Goal: Information Seeking & Learning: Learn about a topic

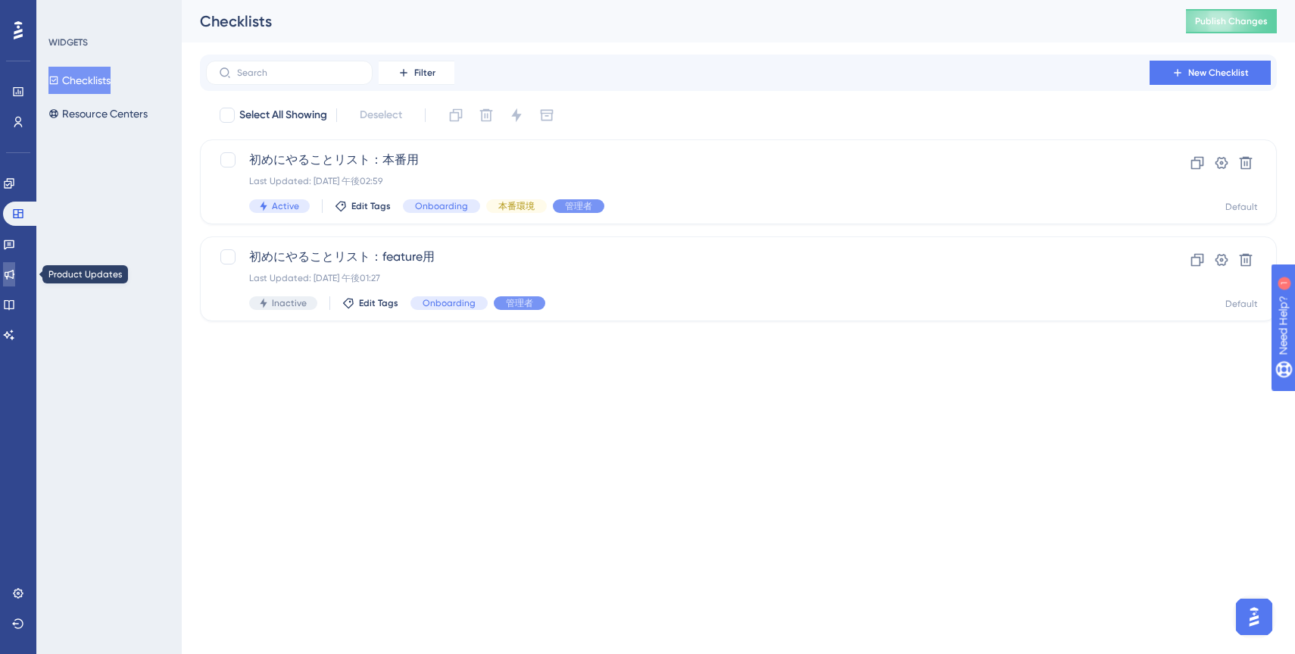
click at [14, 270] on icon at bounding box center [10, 275] width 10 height 10
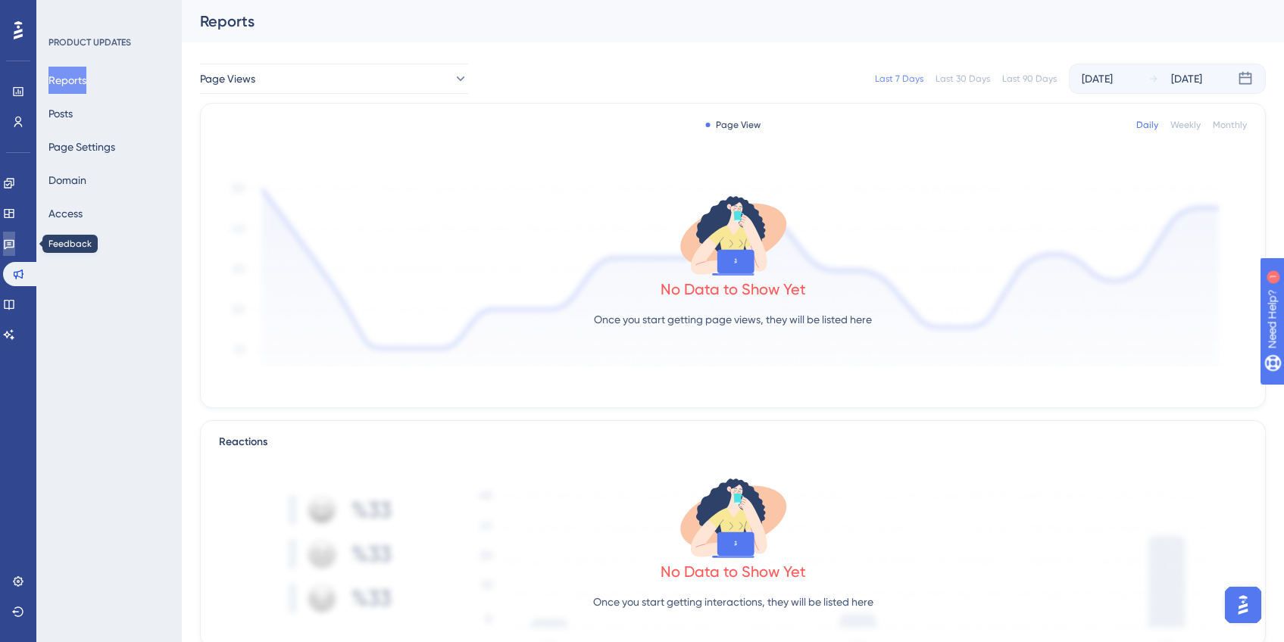
click at [14, 245] on icon at bounding box center [9, 245] width 11 height 10
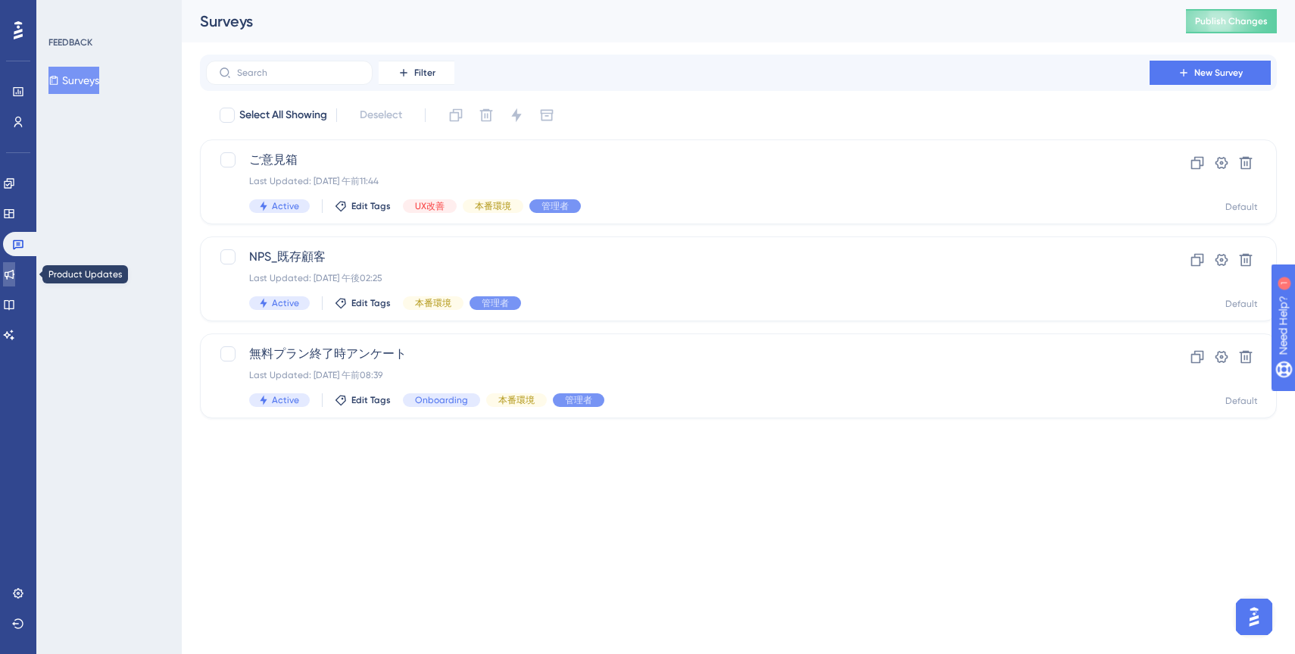
click at [15, 273] on icon at bounding box center [9, 274] width 12 height 12
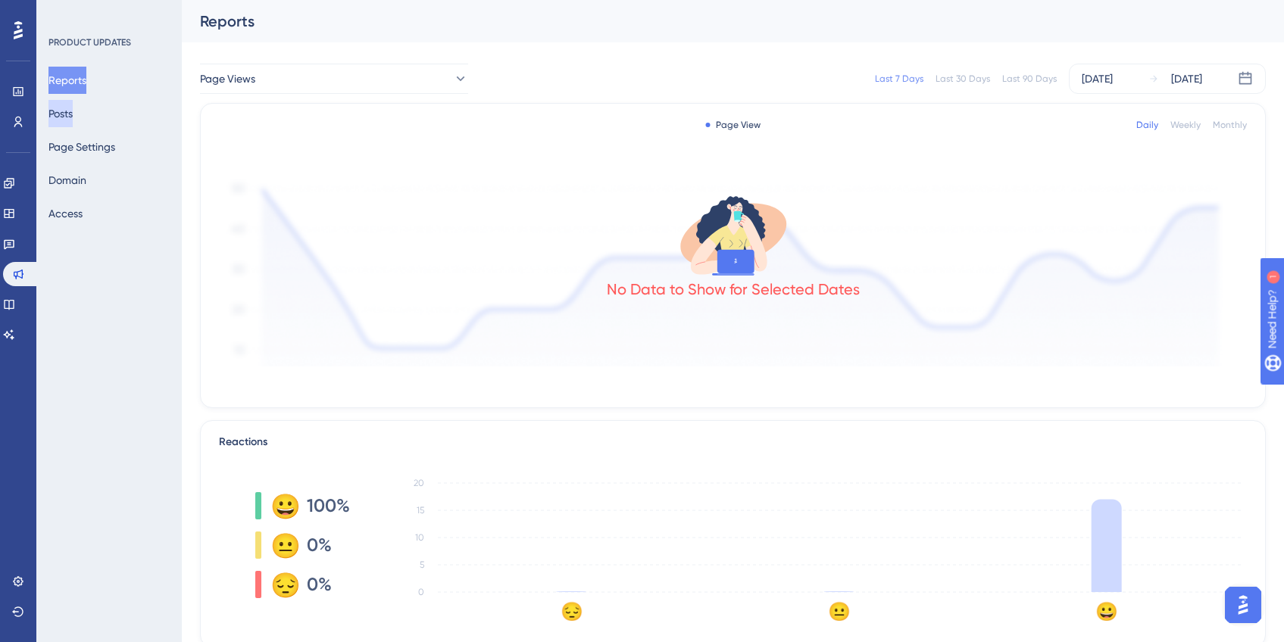
click at [71, 121] on button "Posts" at bounding box center [60, 113] width 24 height 27
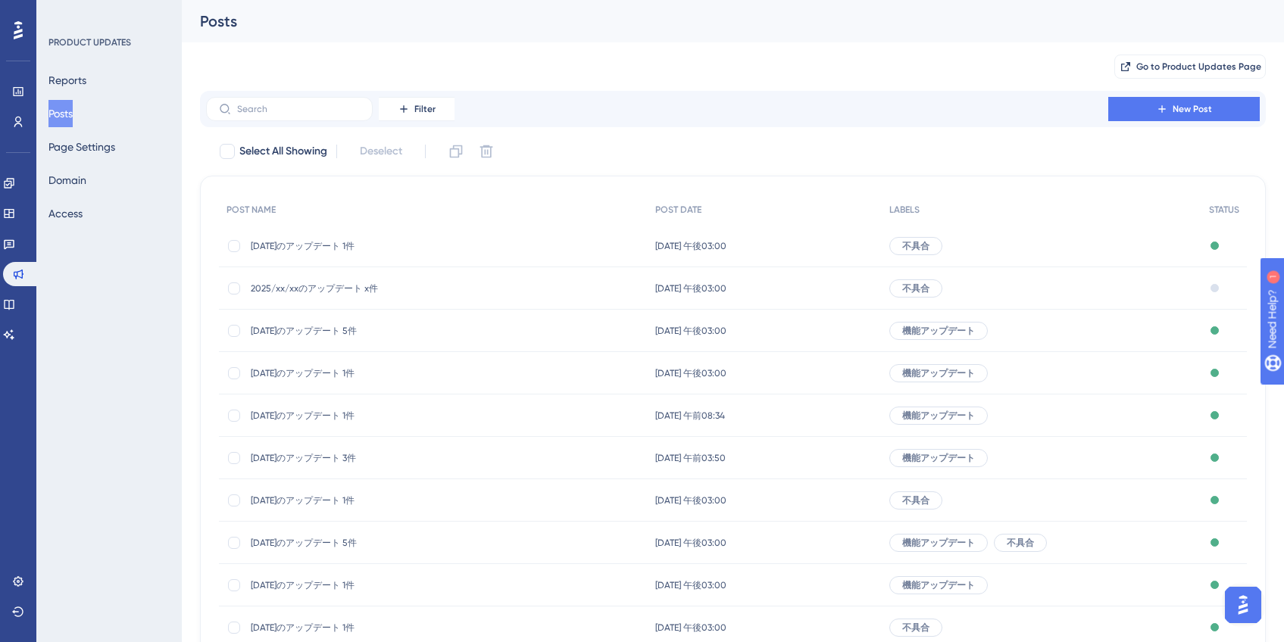
click at [311, 284] on span "2025/xx/xxのアップデート x件" at bounding box center [372, 289] width 242 height 12
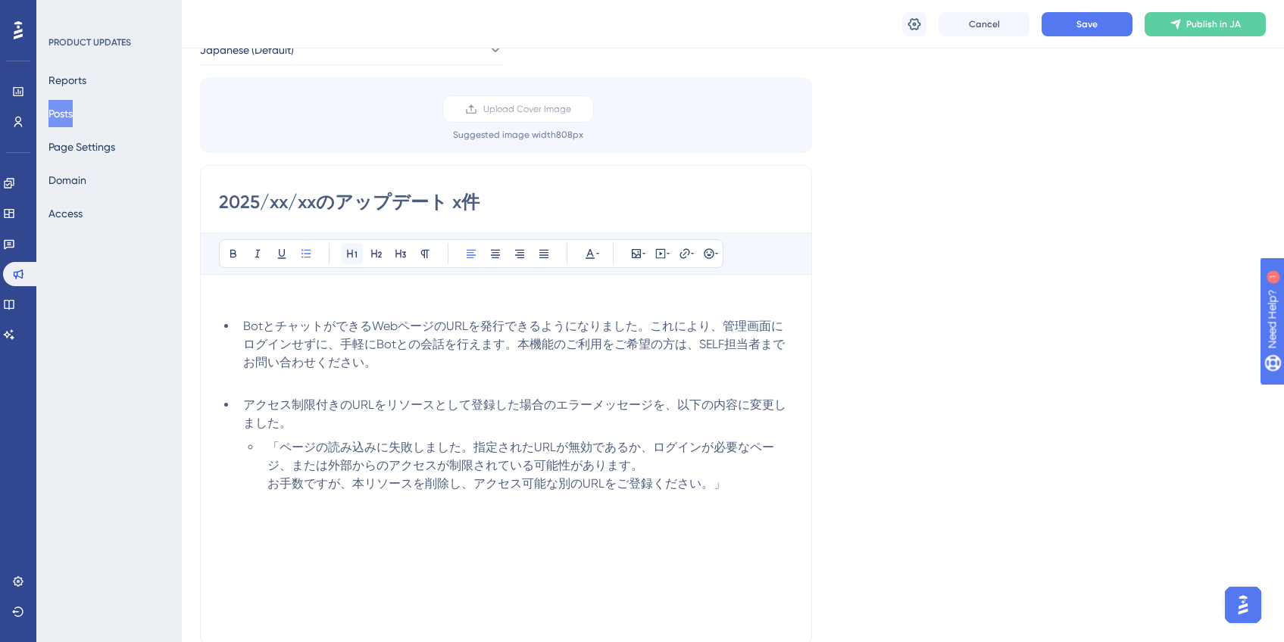
scroll to position [86, 0]
click at [761, 483] on li "「ページの読み込みに失敗しました。指定されたURLが無効であるか、ログインが必要なページ、または外部からのアクセスが制限されている可能性があります。 お手数で…" at bounding box center [527, 466] width 532 height 55
drag, startPoint x: 433, startPoint y: 508, endPoint x: 495, endPoint y: 507, distance: 62.1
click at [495, 507] on span "QAやテキストリソースの登録時、より簡易的に画像をUPできるようにしたい" at bounding box center [453, 508] width 420 height 14
click at [565, 508] on span "QAやテキストリソースの登録時、ドラッグ&ドロップで画像をUPできるようにしたい" at bounding box center [475, 508] width 465 height 14
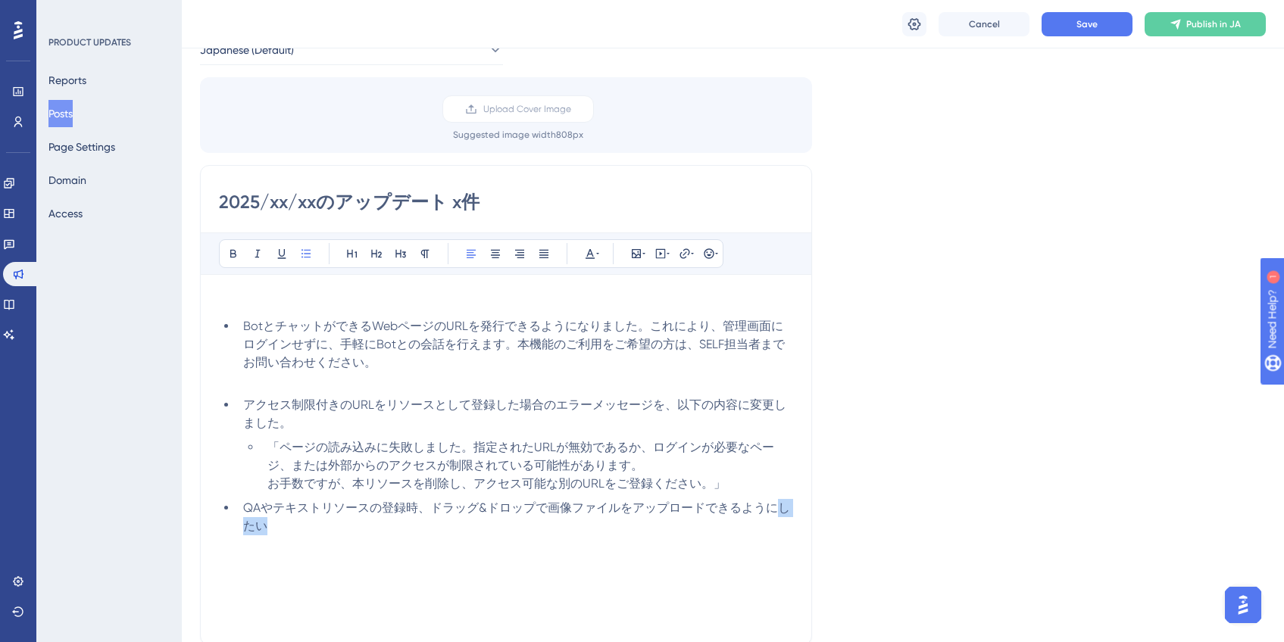
drag, startPoint x: 776, startPoint y: 509, endPoint x: 788, endPoint y: 529, distance: 22.7
click at [788, 529] on li "QAやテキストリソースの登録時、ドラッグ&ドロップで画像ファイルをアップロードできるようにしたい" at bounding box center [515, 517] width 556 height 36
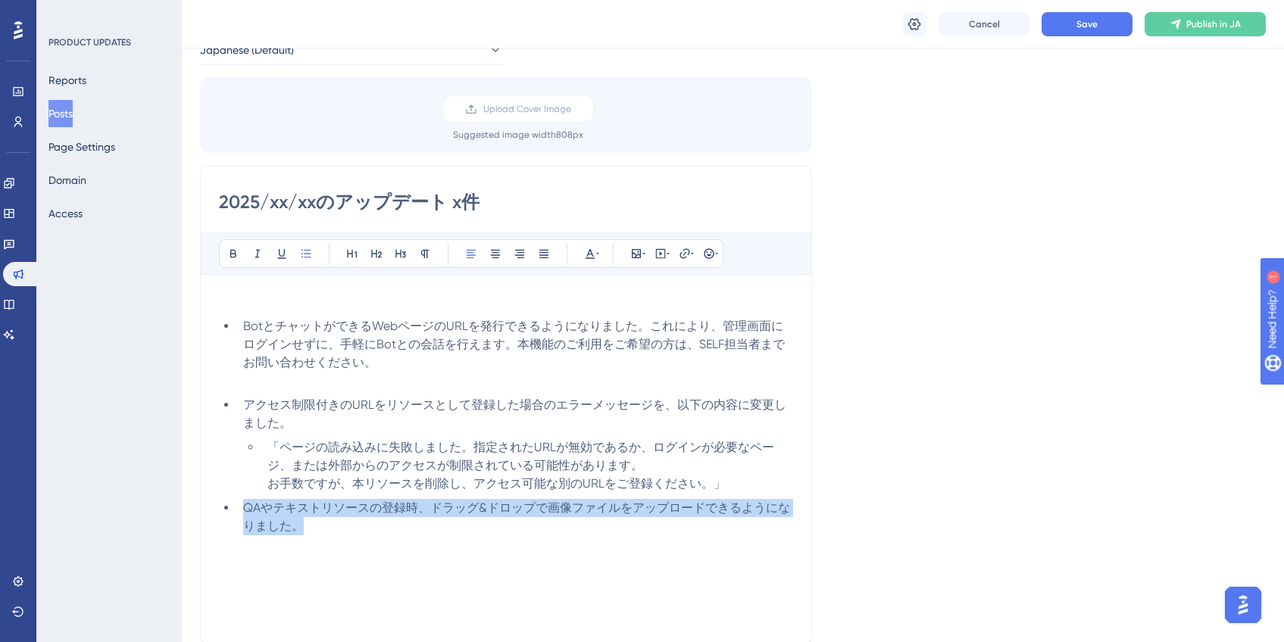
drag, startPoint x: 242, startPoint y: 508, endPoint x: 333, endPoint y: 529, distance: 93.2
click at [333, 529] on li "QAやテキストリソースの登録時、ドラッグ&ドロップで画像ファイルをアップロードできるようになりました。" at bounding box center [515, 517] width 556 height 36
copy span "QAやテキストリソースの登録時、ドラッグ&ドロップで画像ファイルをアップロードできるようになりました。"
click at [352, 542] on div "BotとチャットができるWebページのURLを発行できるようになりました。これにより、管理画面にログインせずに、手軽にBotとの会話を行えます。本機能のご利用…" at bounding box center [506, 459] width 574 height 333
drag, startPoint x: 307, startPoint y: 533, endPoint x: 245, endPoint y: 512, distance: 64.7
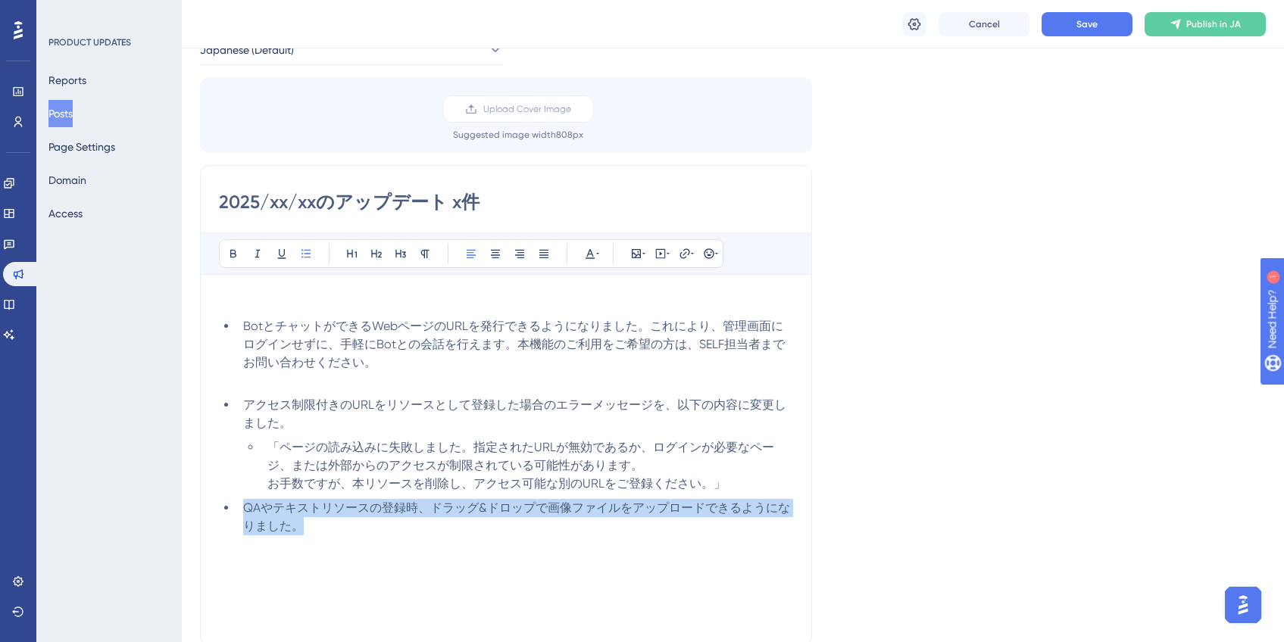
click at [245, 512] on li "QAやテキストリソースの登録時、ドラッグ&ドロップで画像ファイルをアップロードできるようになりました。" at bounding box center [515, 517] width 556 height 36
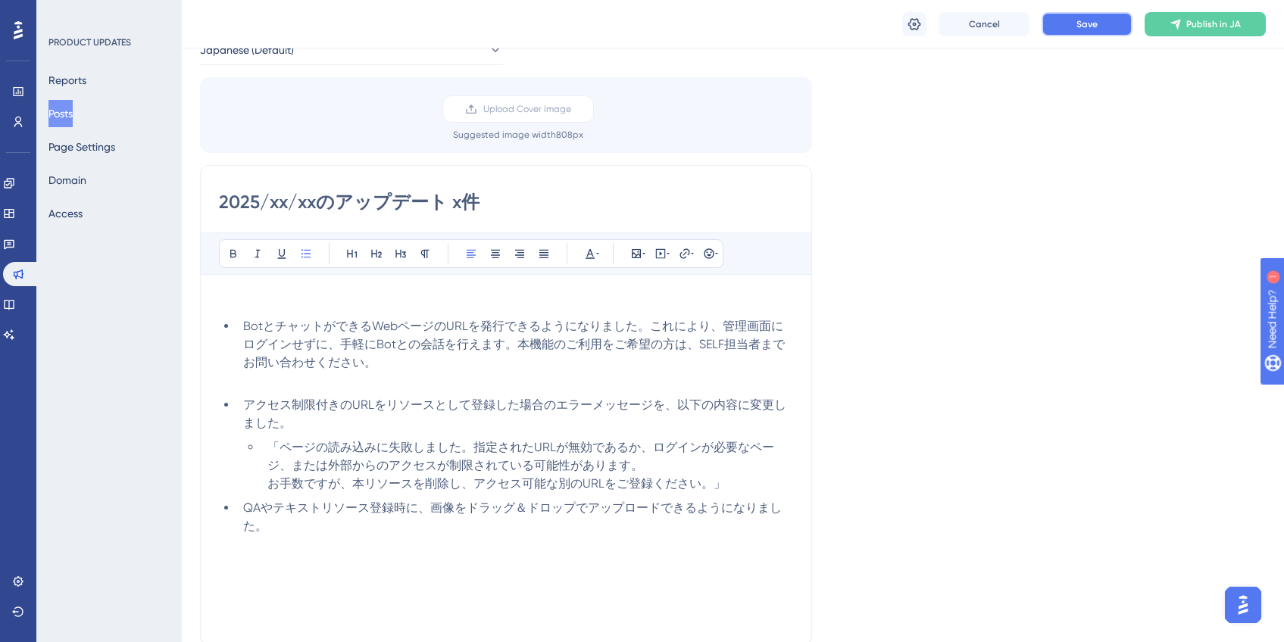
click at [1064, 31] on button "Save" at bounding box center [1087, 24] width 91 height 24
